Goal: Find specific page/section: Find specific page/section

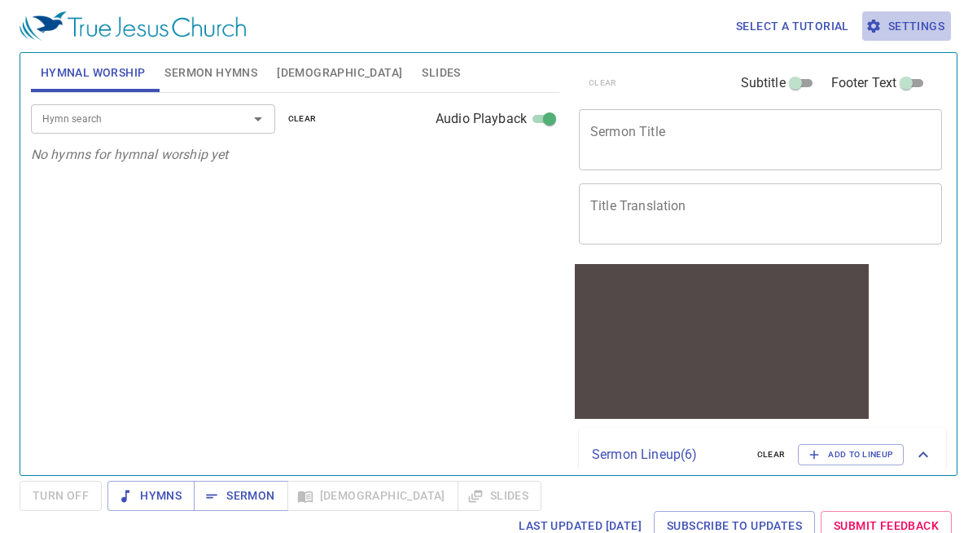
click at [922, 23] on span "Settings" at bounding box center [907, 26] width 76 height 20
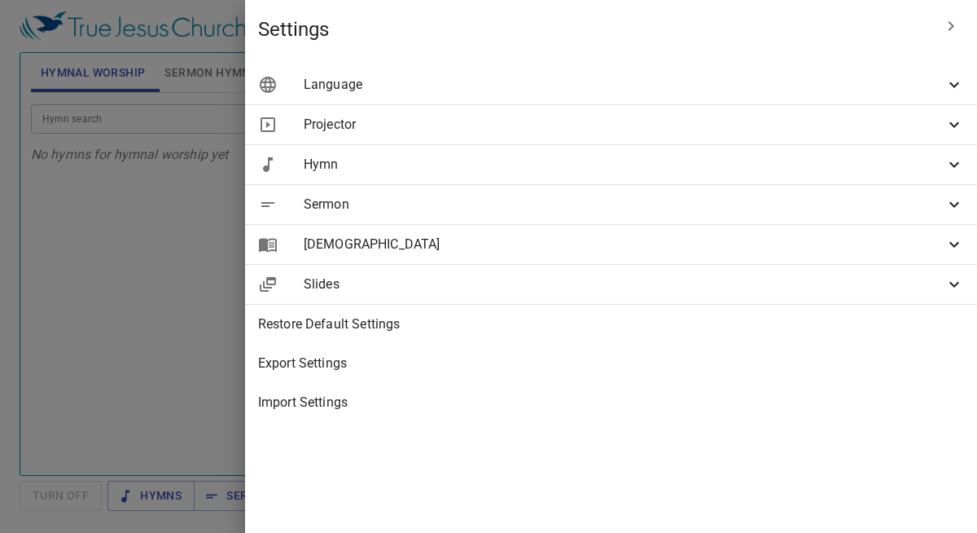
click at [463, 258] on div at bounding box center [488, 266] width 977 height 533
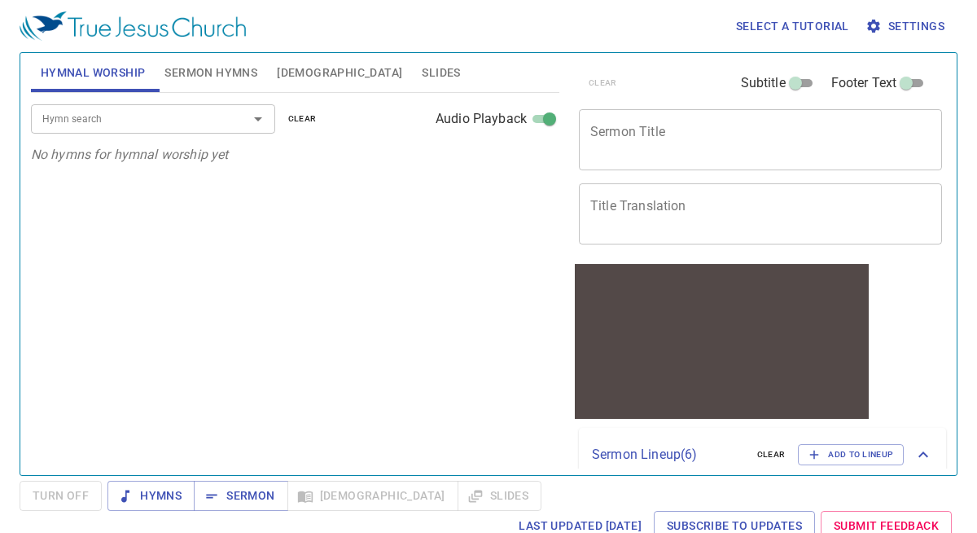
click at [645, 323] on div at bounding box center [722, 329] width 294 height 101
click at [226, 73] on span "Sermon Hymns" at bounding box center [211, 73] width 93 height 20
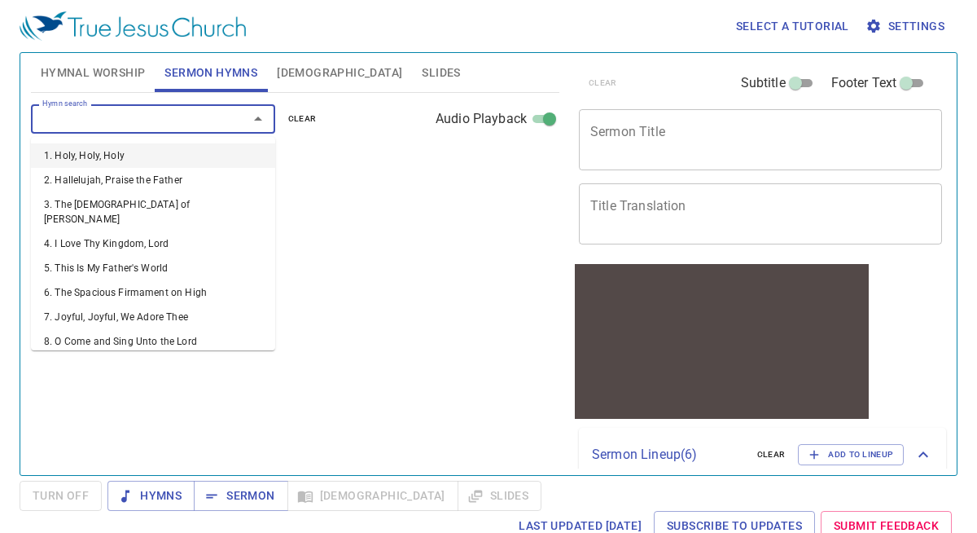
click at [191, 121] on input "Hymn search" at bounding box center [129, 118] width 187 height 19
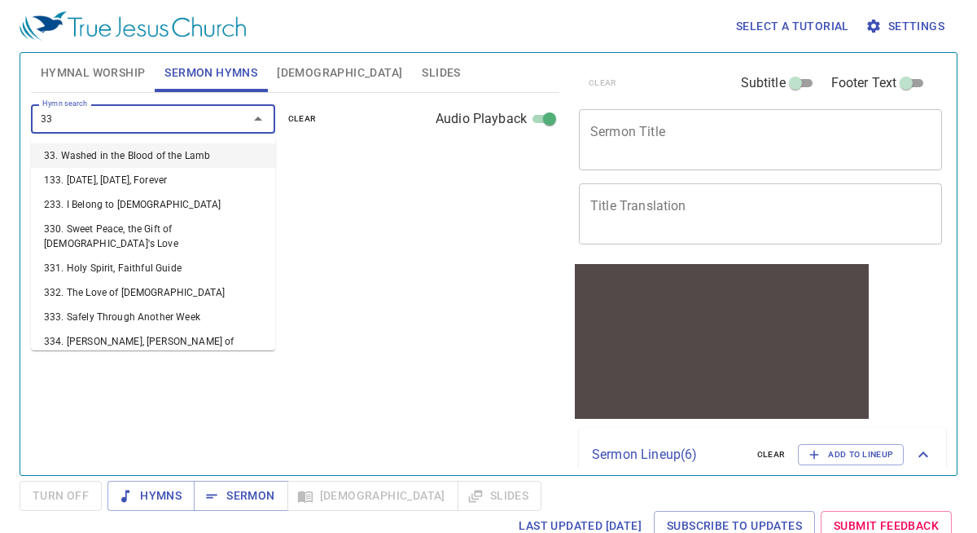
type input "334"
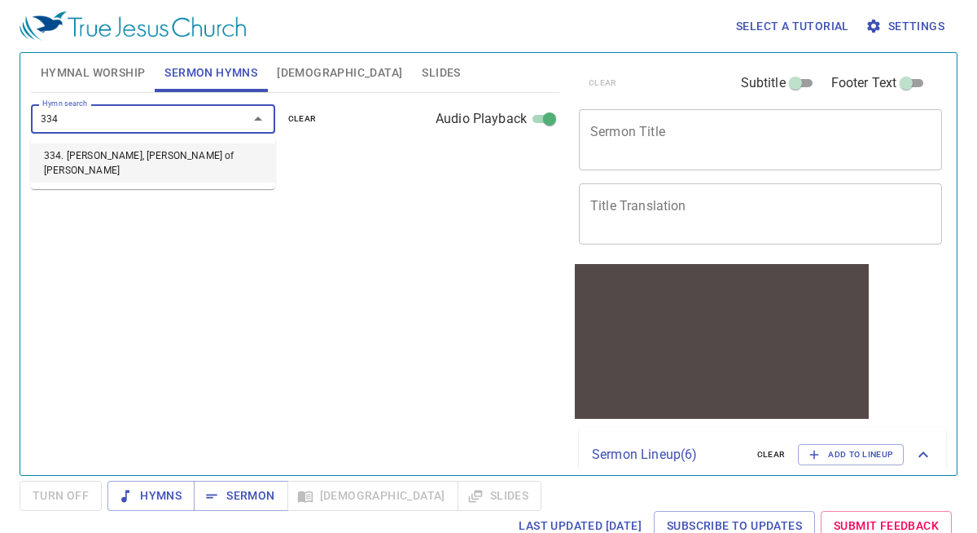
click at [163, 154] on li "334. Jesus, Rose of Sharon" at bounding box center [153, 162] width 244 height 39
select select "1"
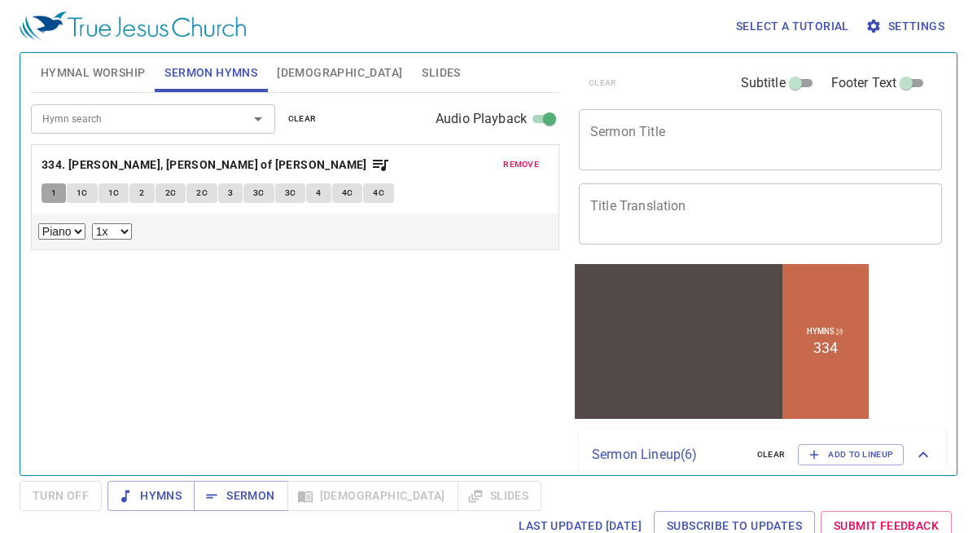
click at [52, 196] on span "1" at bounding box center [53, 193] width 5 height 15
